Goal: Information Seeking & Learning: Check status

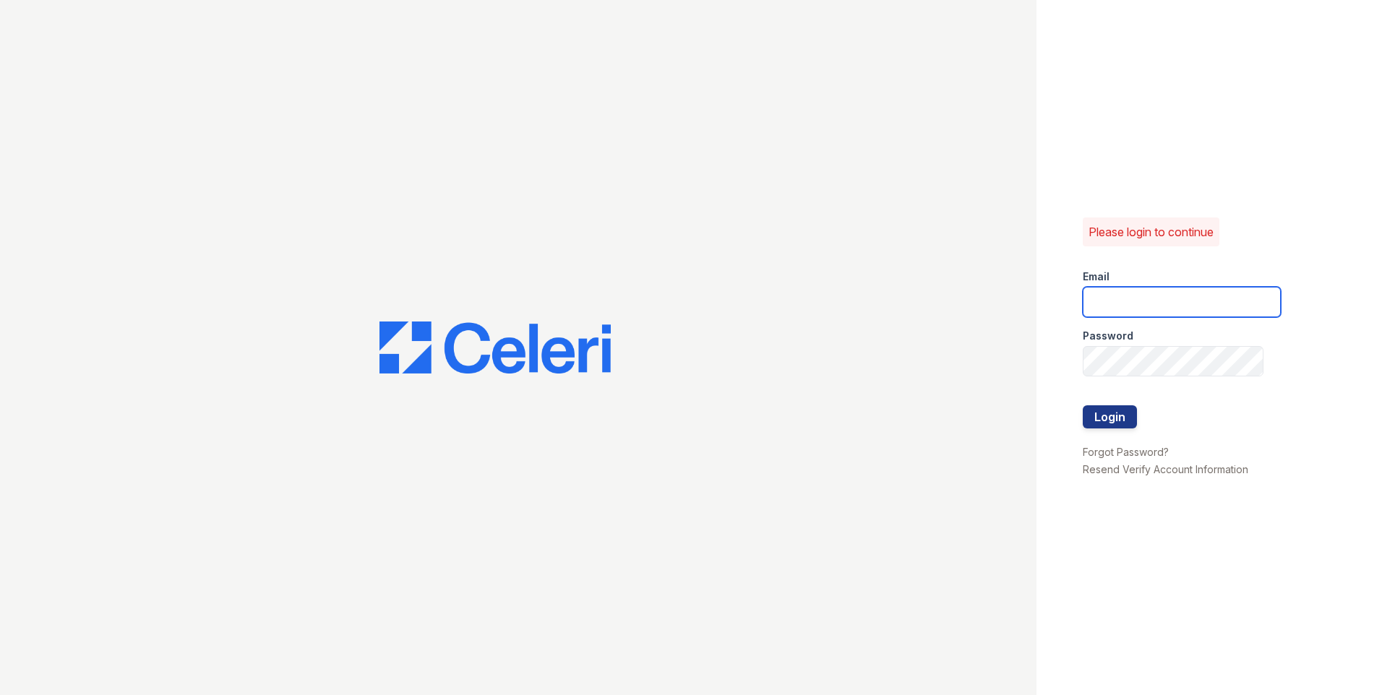
click at [1152, 315] on input "email" at bounding box center [1181, 302] width 198 height 30
click at [1151, 303] on input "email" at bounding box center [1181, 302] width 198 height 30
type input "autumncreek1@cafmanagement.com"
click at [1082, 405] on button "Login" at bounding box center [1109, 416] width 54 height 23
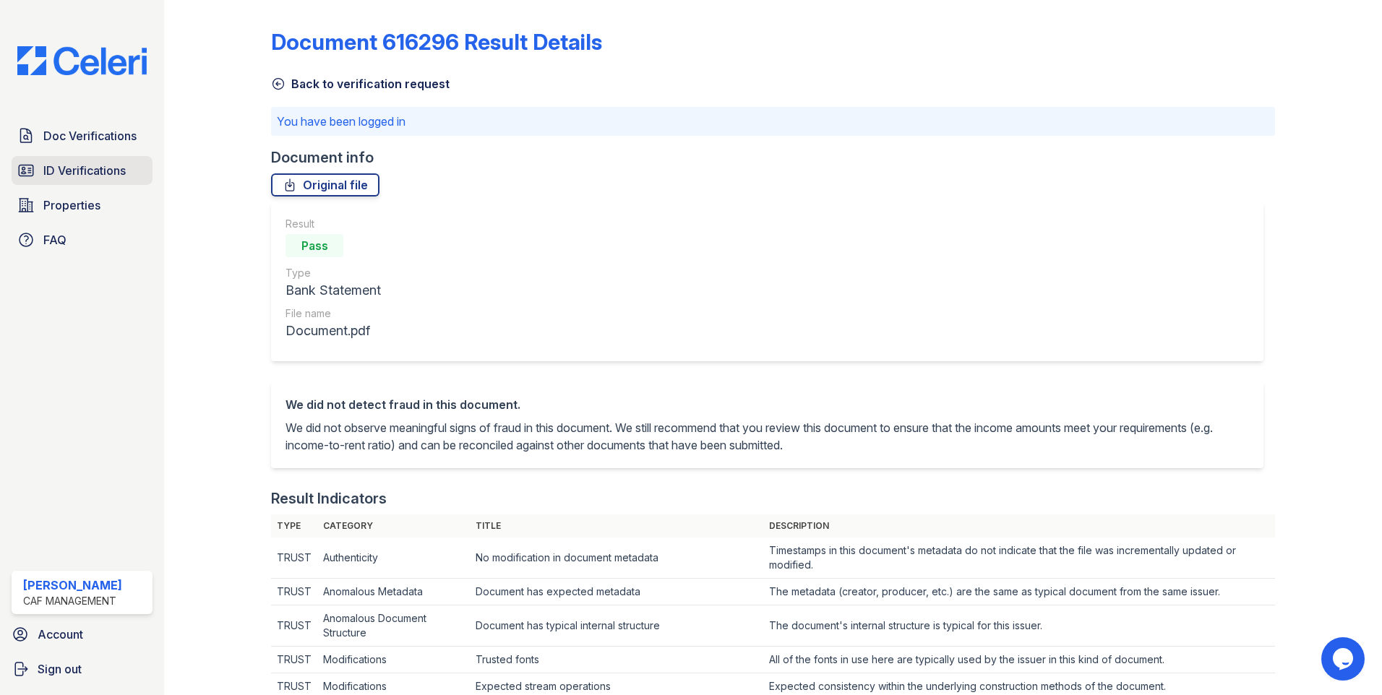
click at [119, 171] on span "ID Verifications" at bounding box center [84, 170] width 82 height 17
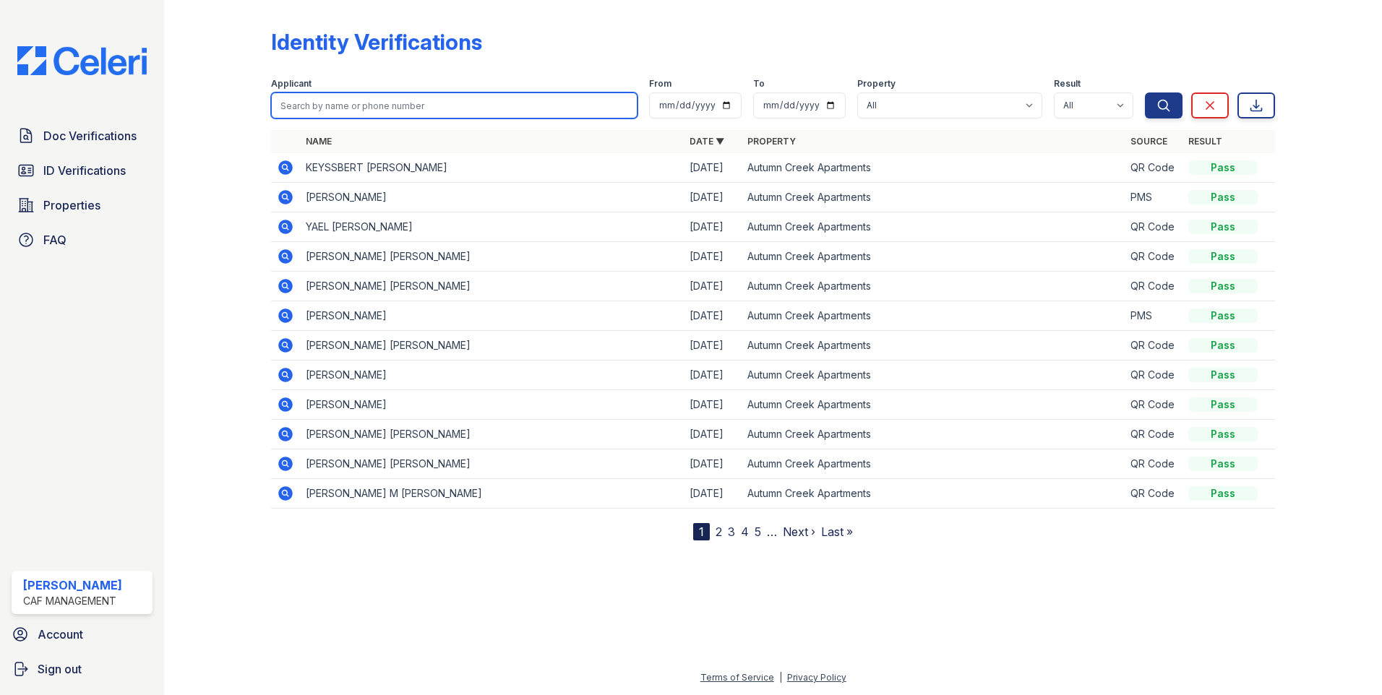
click at [475, 106] on input "search" at bounding box center [454, 105] width 366 height 26
type input "2007"
click at [1145, 92] on button "Search" at bounding box center [1164, 105] width 38 height 26
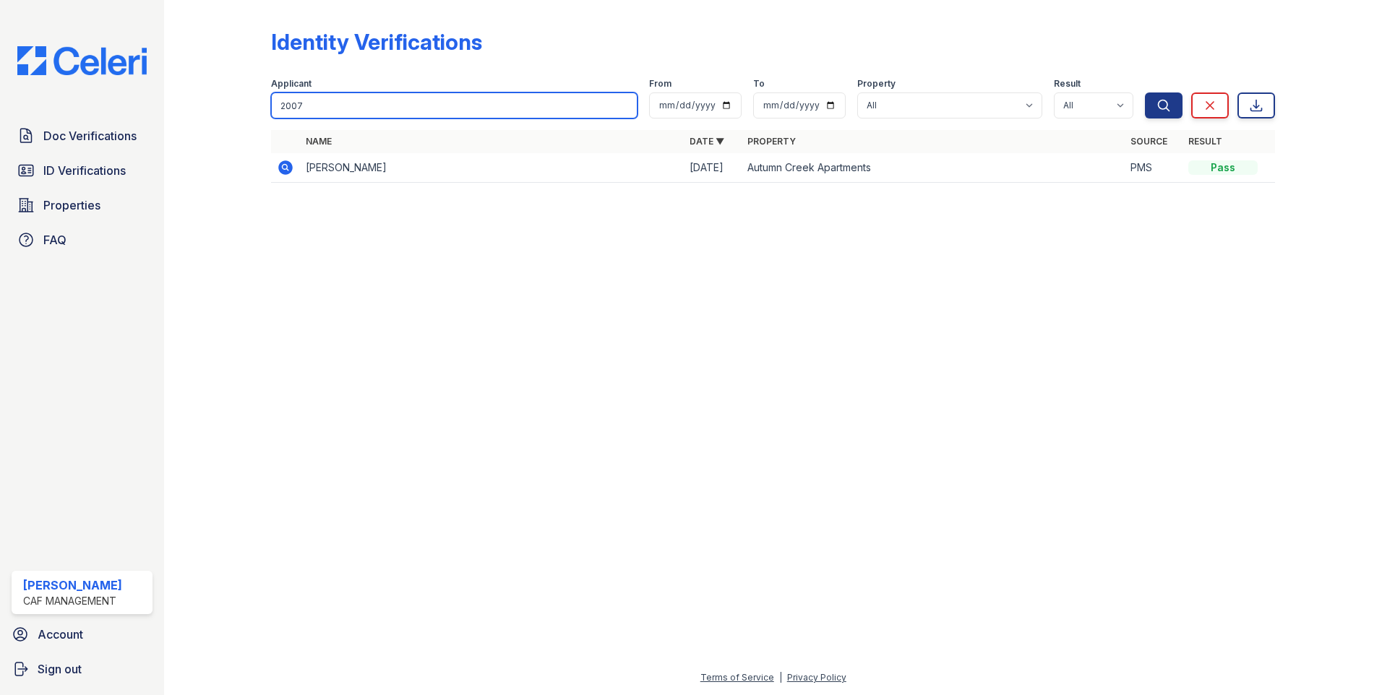
click at [388, 113] on input "2007" at bounding box center [454, 105] width 366 height 26
type input "jam"
click at [1145, 92] on button "Search" at bounding box center [1164, 105] width 38 height 26
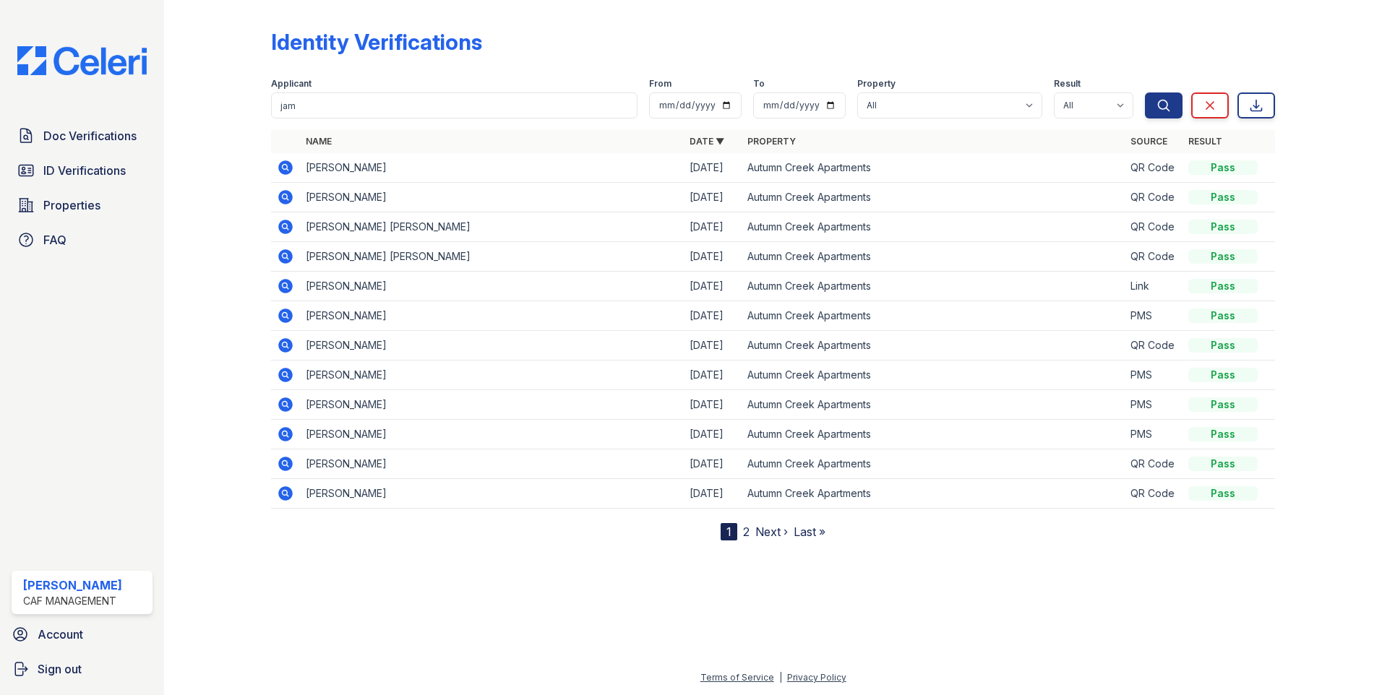
click at [286, 258] on icon at bounding box center [285, 256] width 17 height 17
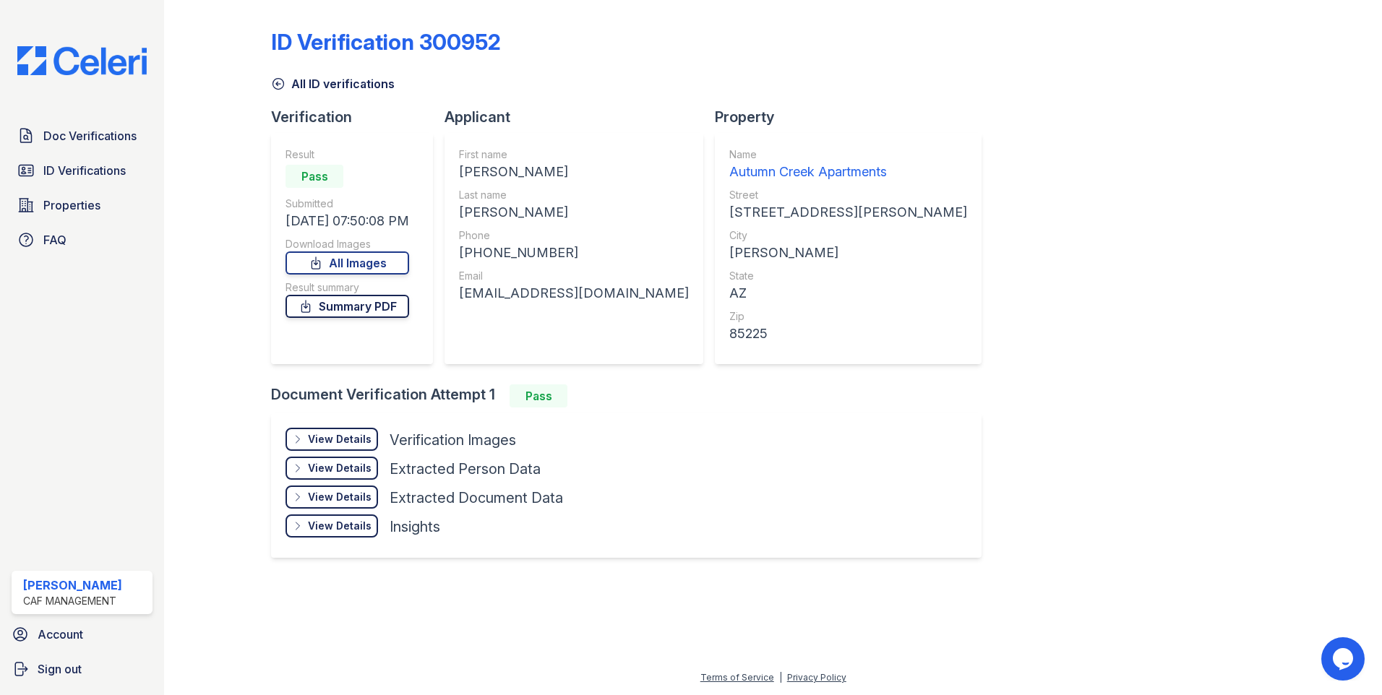
click at [404, 305] on link "Summary PDF" at bounding box center [347, 306] width 124 height 23
